Goal: Check status: Check status

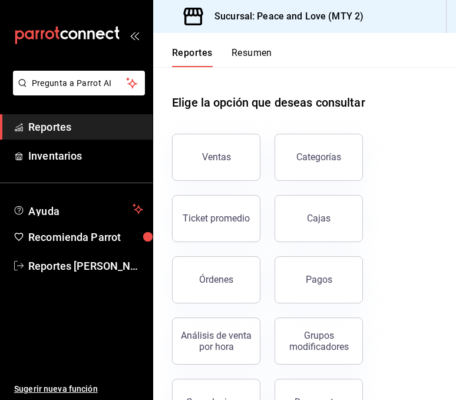
click at [448, 134] on div "Reportes Resumen Elige la opción que deseas consultar Ventas Categorías Ticket …" at bounding box center [304, 216] width 303 height 367
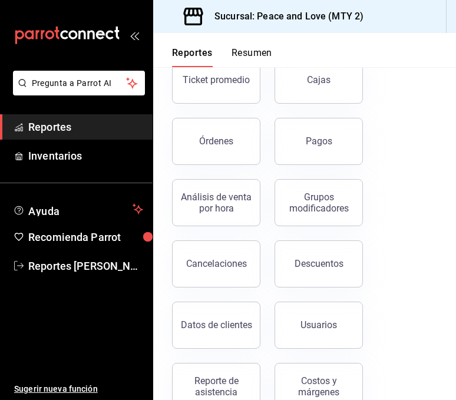
scroll to position [156, 0]
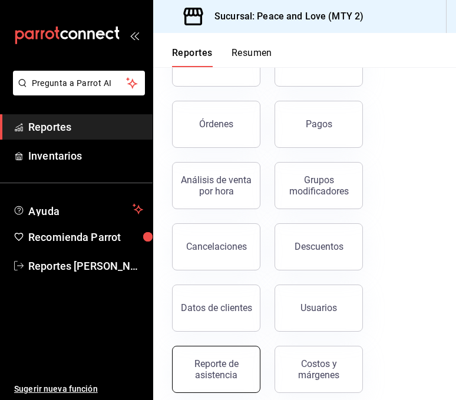
click at [214, 364] on div "Reporte de asistencia" at bounding box center [216, 369] width 73 height 22
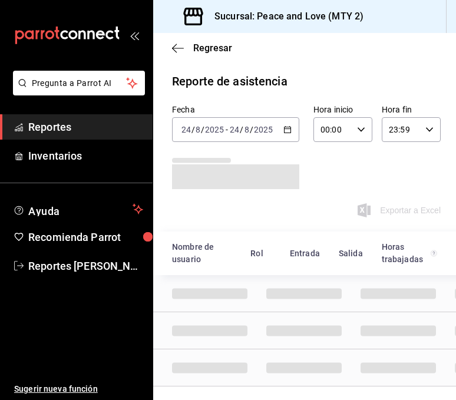
click at [262, 129] on input "2025" at bounding box center [264, 129] width 20 height 9
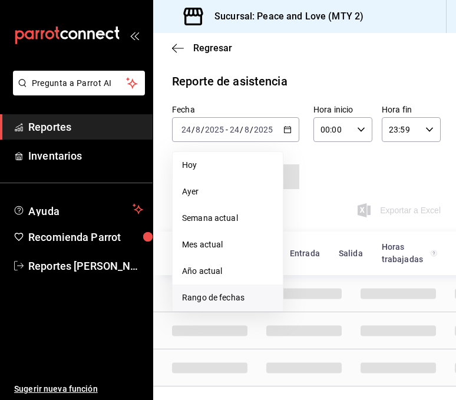
click at [224, 288] on li "Rango de fechas" at bounding box center [228, 298] width 110 height 27
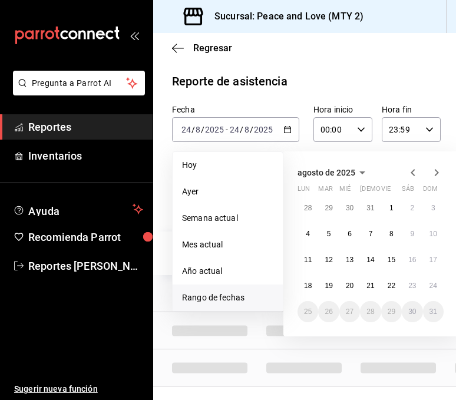
click at [310, 285] on abbr "18" at bounding box center [308, 286] width 8 height 8
click at [437, 279] on button "24" at bounding box center [433, 285] width 21 height 21
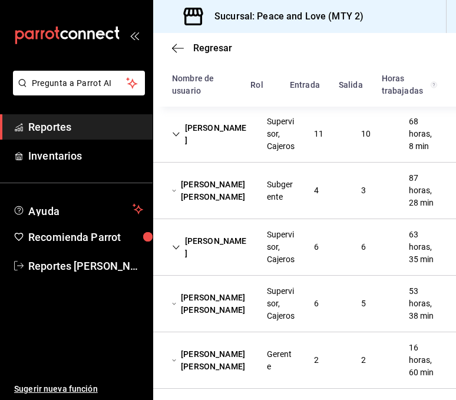
scroll to position [177, 0]
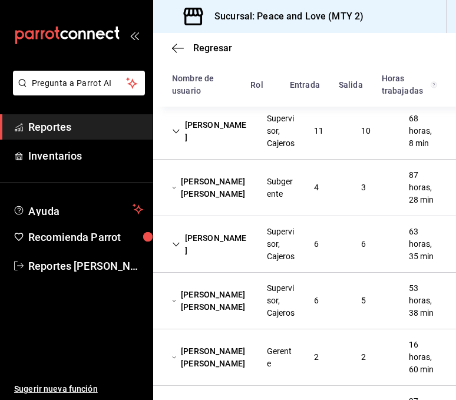
click at [363, 142] on div "10" at bounding box center [366, 131] width 28 height 22
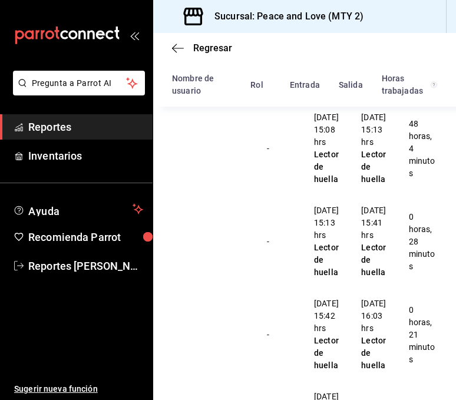
scroll to position [153, 0]
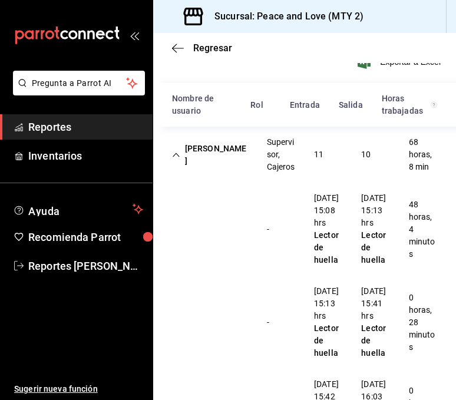
click at [219, 150] on div "[PERSON_NAME]" at bounding box center [210, 155] width 95 height 34
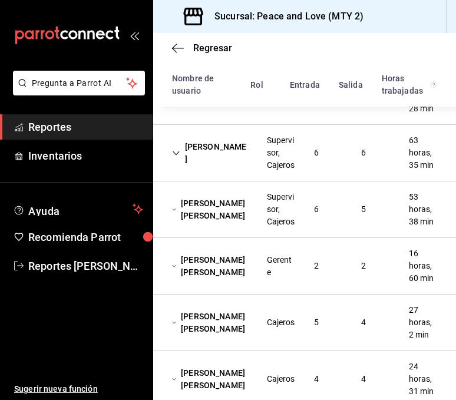
scroll to position [264, 0]
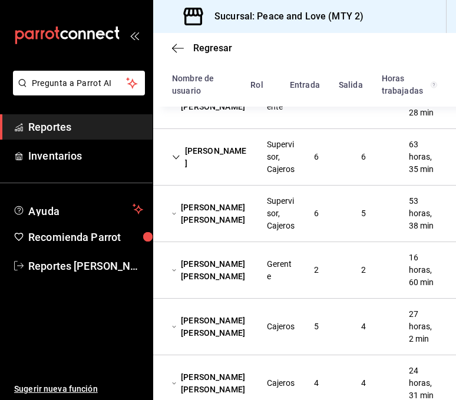
click at [281, 333] on div "Cajeros" at bounding box center [281, 327] width 28 height 12
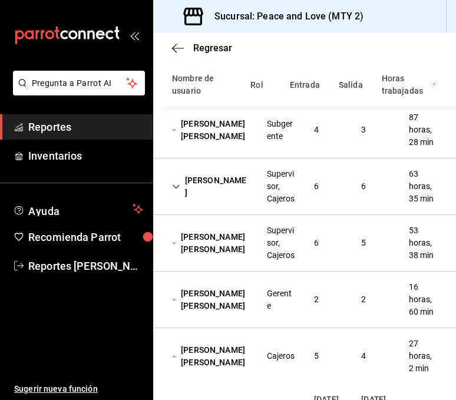
scroll to position [232, 0]
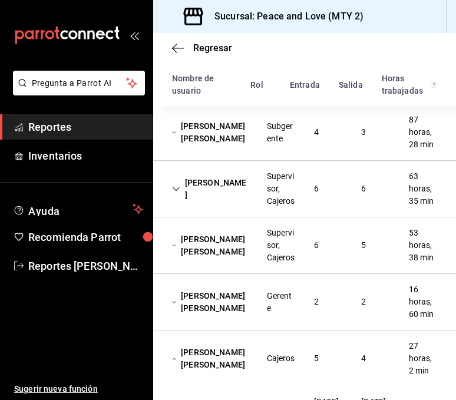
click at [325, 218] on div "[PERSON_NAME] Supervisor, Cajeros 6 6 63 horas, 35 min" at bounding box center [304, 189] width 303 height 57
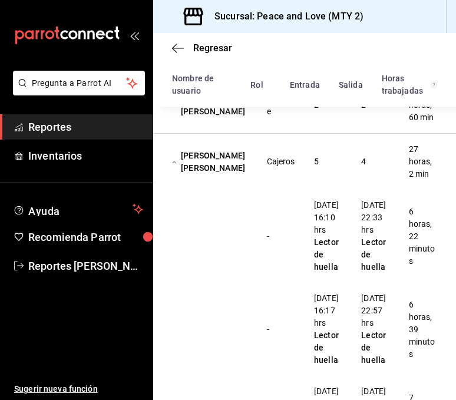
scroll to position [958, 0]
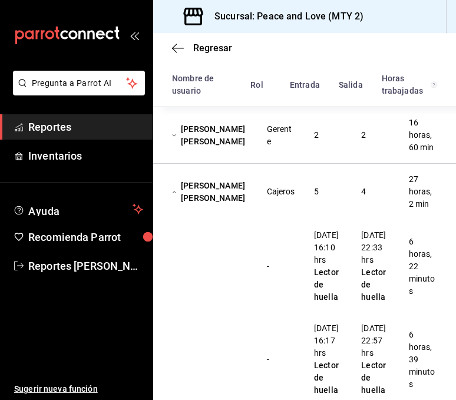
click at [304, 107] on div "[PERSON_NAME] [PERSON_NAME] Supervisor, Cajeros 6 5 53 horas, 38 min" at bounding box center [304, 79] width 303 height 57
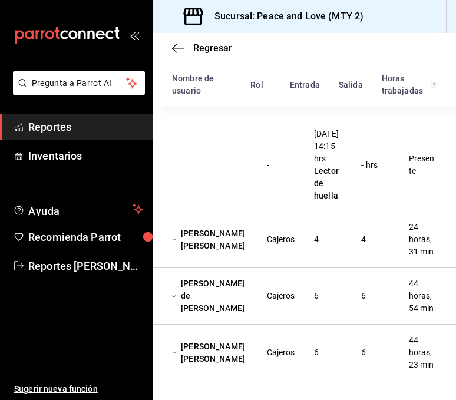
scroll to position [2238, 0]
click at [355, 292] on div "6" at bounding box center [364, 296] width 24 height 22
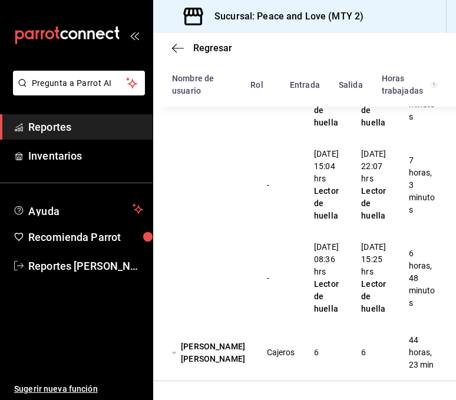
scroll to position [2870, 0]
click at [339, 351] on div "[PERSON_NAME] [PERSON_NAME] Cajeros 6 6 44 horas, 23 min" at bounding box center [304, 353] width 303 height 57
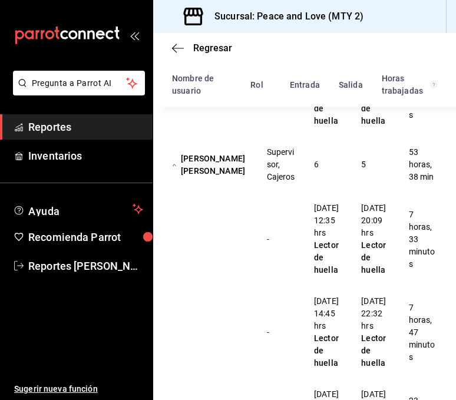
scroll to position [851, 0]
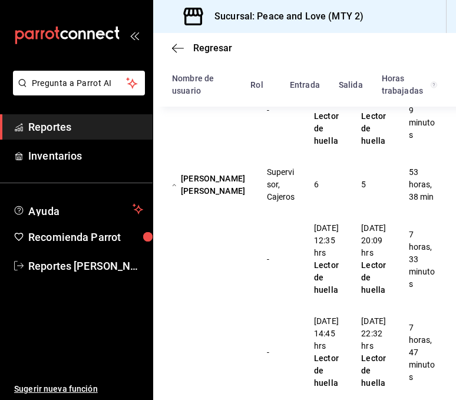
click at [218, 202] on div "[PERSON_NAME] [PERSON_NAME]" at bounding box center [210, 185] width 95 height 34
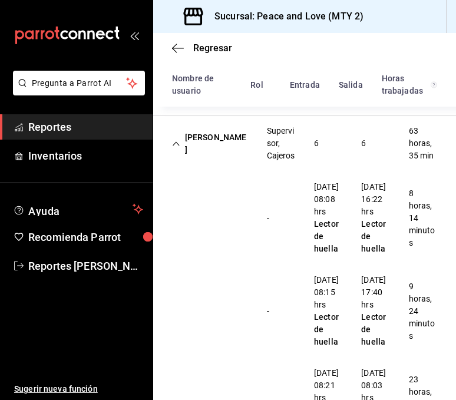
scroll to position [272, 0]
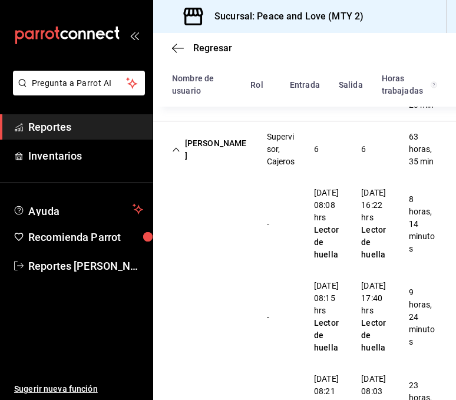
click at [213, 167] on div "[PERSON_NAME]" at bounding box center [210, 150] width 95 height 34
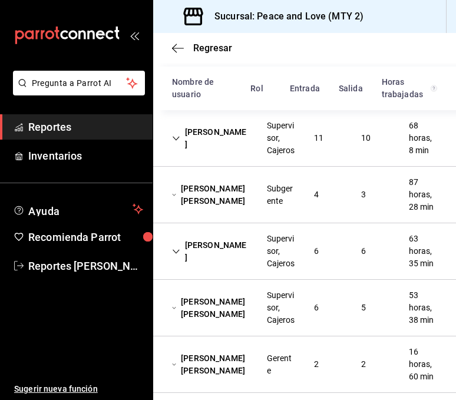
scroll to position [148, 0]
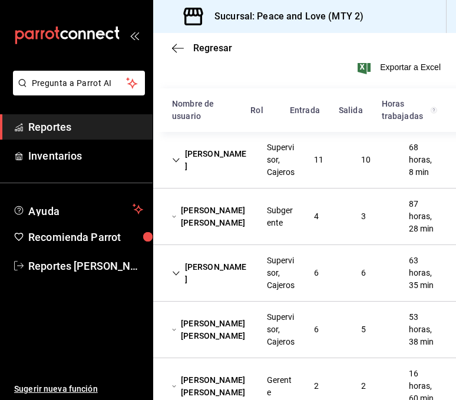
click at [292, 215] on div "Subgerente" at bounding box center [281, 217] width 47 height 34
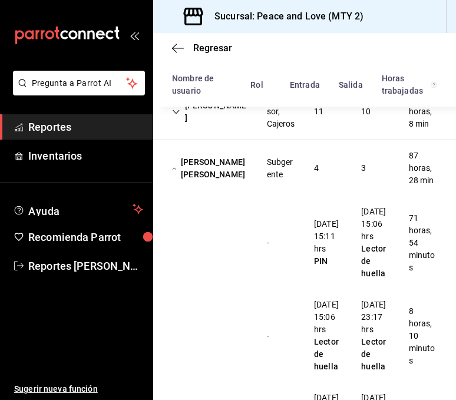
scroll to position [0, 0]
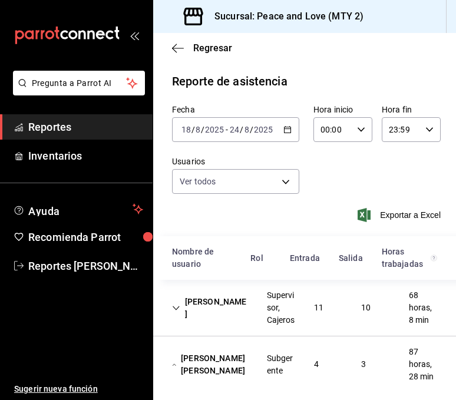
click at [258, 315] on div "Supervisor, Cajeros" at bounding box center [281, 308] width 47 height 47
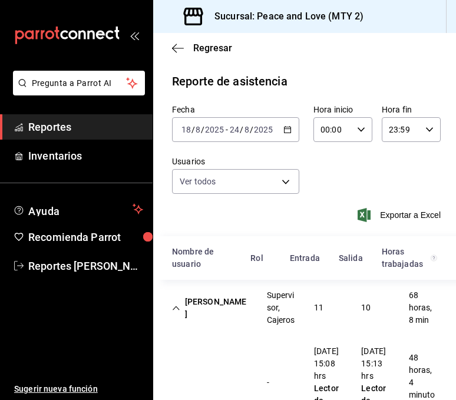
click at [196, 312] on div "[PERSON_NAME]" at bounding box center [210, 308] width 95 height 34
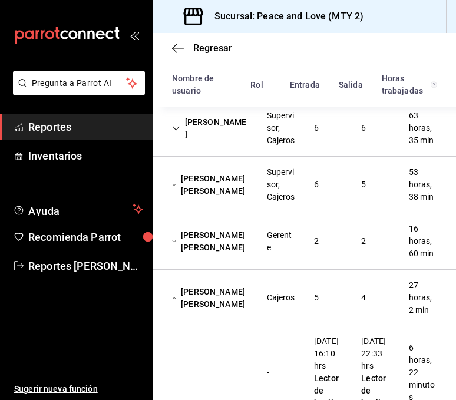
scroll to position [871, 0]
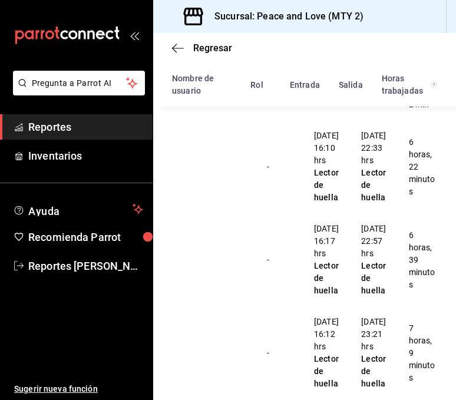
click at [315, 103] on div "5" at bounding box center [317, 92] width 24 height 22
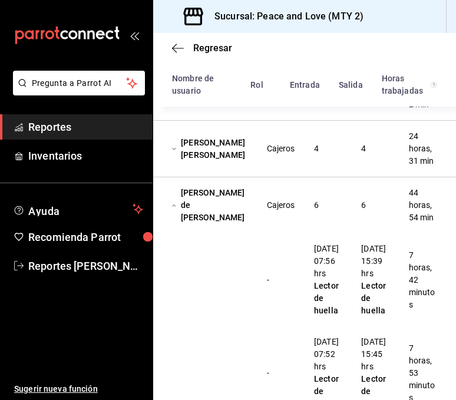
click at [385, 121] on div "[PERSON_NAME] [PERSON_NAME] Cajeros 5 4 27 horas, 2 min" at bounding box center [304, 92] width 303 height 57
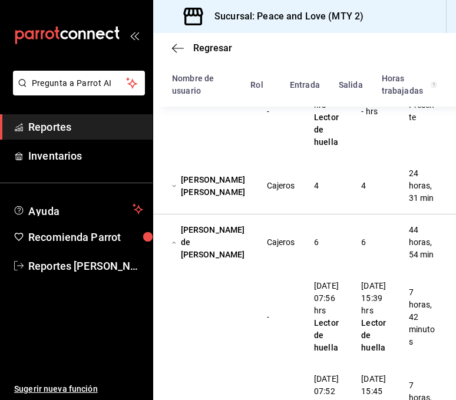
scroll to position [1320, 0]
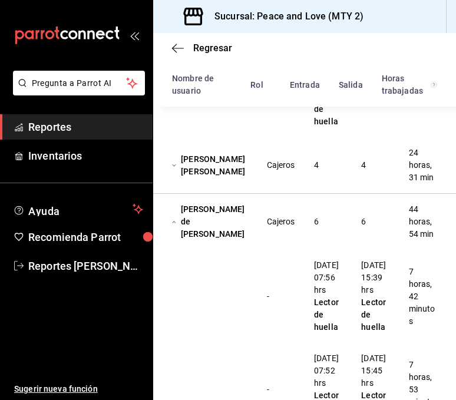
click at [358, 176] on div "4" at bounding box center [364, 165] width 24 height 22
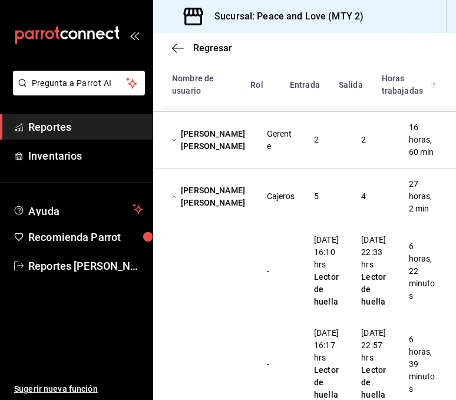
scroll to position [749, 0]
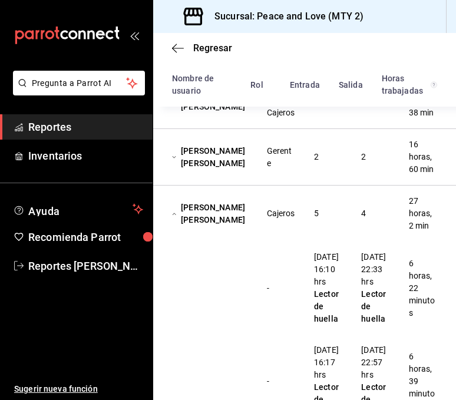
click at [268, 62] on div "Supervisor, Cajeros" at bounding box center [281, 43] width 28 height 37
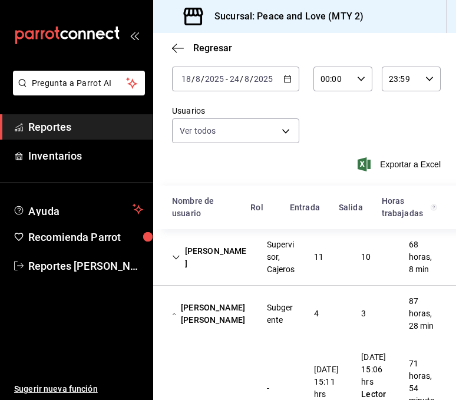
scroll to position [37, 0]
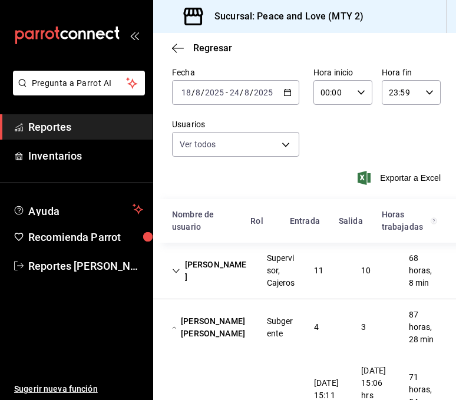
click at [248, 333] on div "[PERSON_NAME] [PERSON_NAME]" at bounding box center [210, 328] width 95 height 34
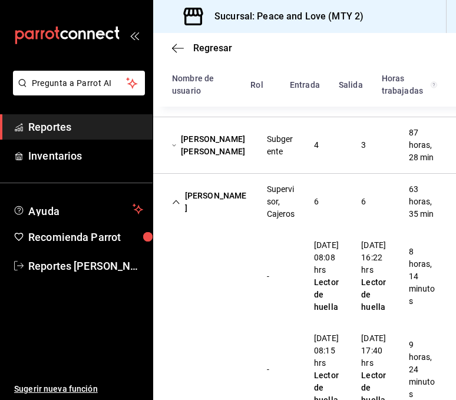
scroll to position [280, 0]
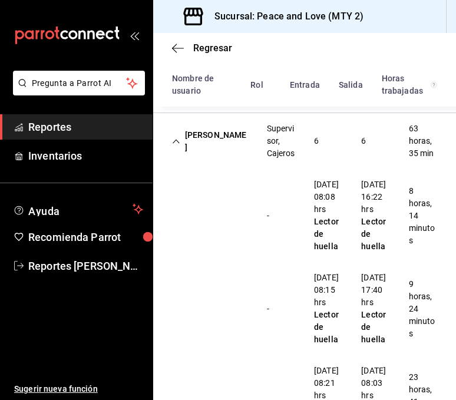
click at [258, 152] on div "Supervisor, Cajeros" at bounding box center [281, 141] width 47 height 47
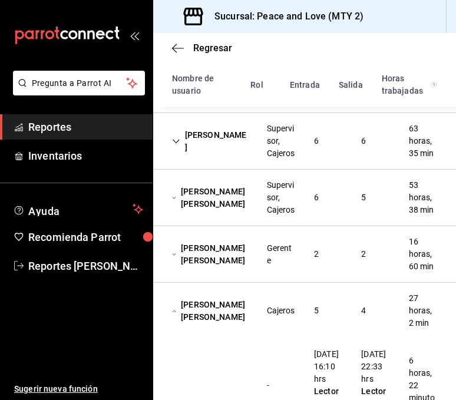
click at [267, 317] on div "Cajeros" at bounding box center [281, 311] width 28 height 12
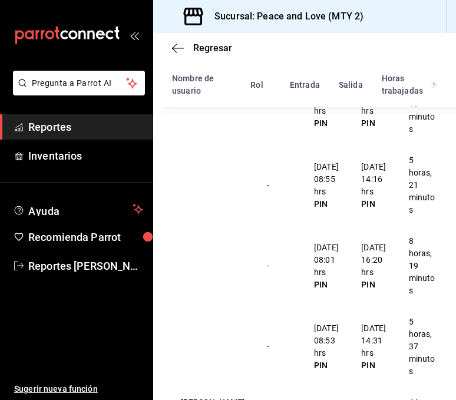
scroll to position [538, 0]
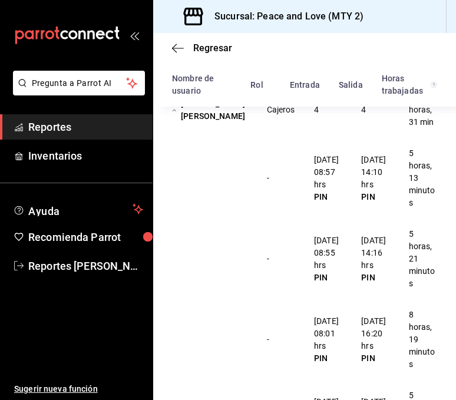
click at [284, 116] on div "Cajeros" at bounding box center [281, 110] width 28 height 12
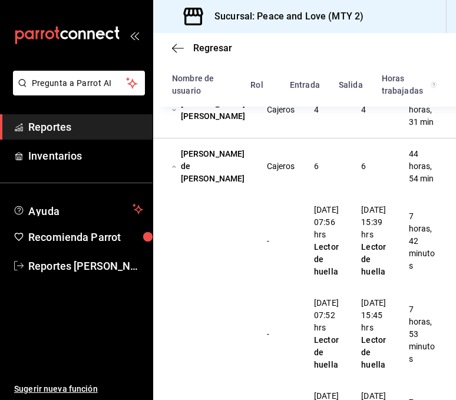
scroll to position [605, 0]
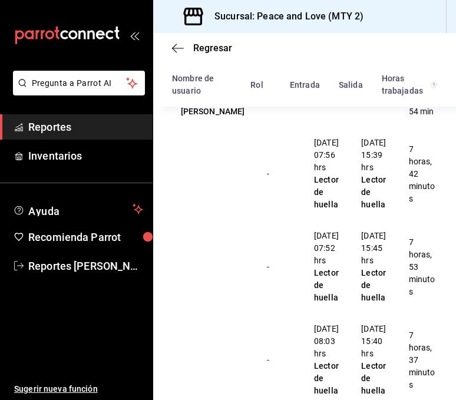
click at [334, 127] on div "[PERSON_NAME] de [PERSON_NAME] 6 6 44 horas, 54 min" at bounding box center [304, 99] width 303 height 56
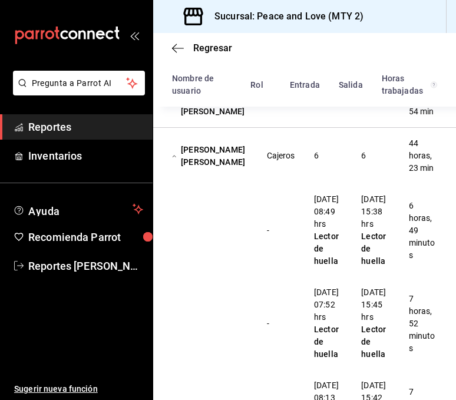
click at [264, 110] on div "Cajeros" at bounding box center [281, 99] width 47 height 22
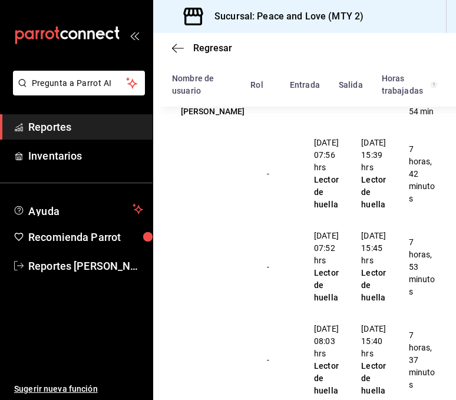
scroll to position [548, 0]
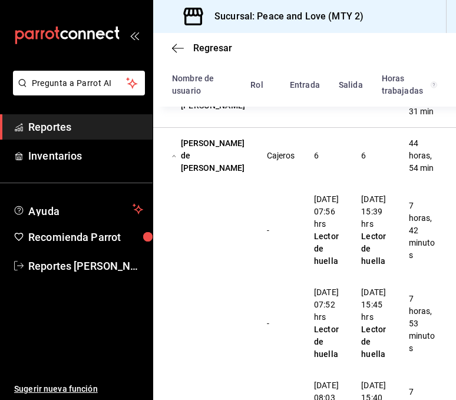
click at [328, 184] on div "[PERSON_NAME] de [PERSON_NAME] 6 6 44 horas, 54 min" at bounding box center [304, 156] width 303 height 56
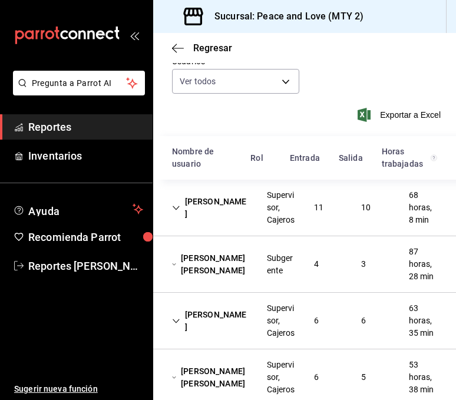
scroll to position [83, 0]
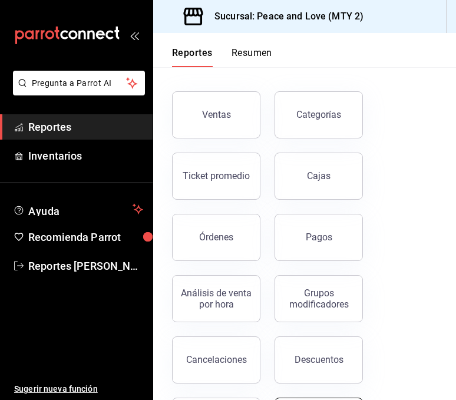
scroll to position [188, 0]
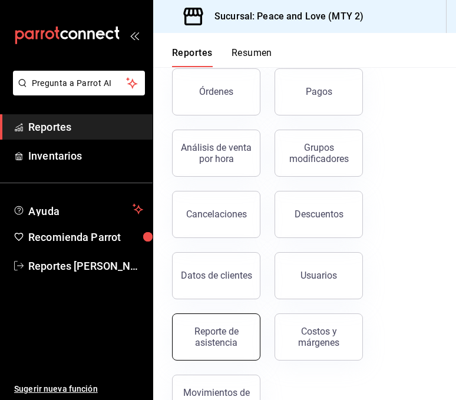
click at [212, 340] on div "Reporte de asistencia" at bounding box center [216, 337] width 73 height 22
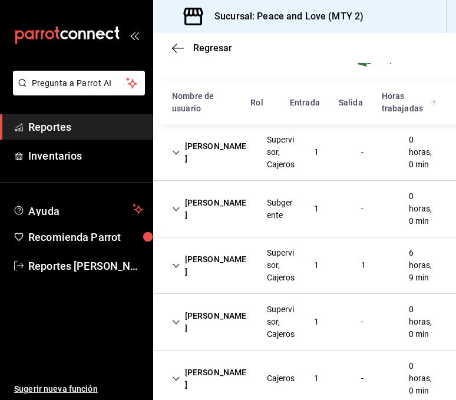
scroll to position [138, 0]
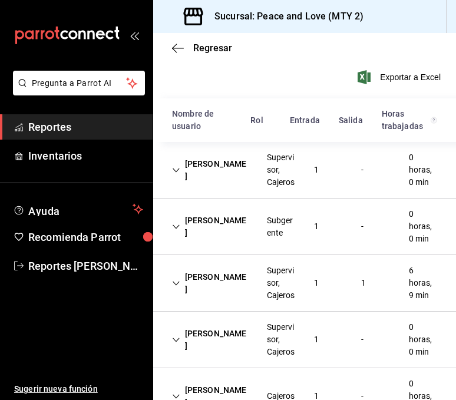
click at [352, 238] on div "-" at bounding box center [362, 227] width 21 height 22
